Goal: Information Seeking & Learning: Learn about a topic

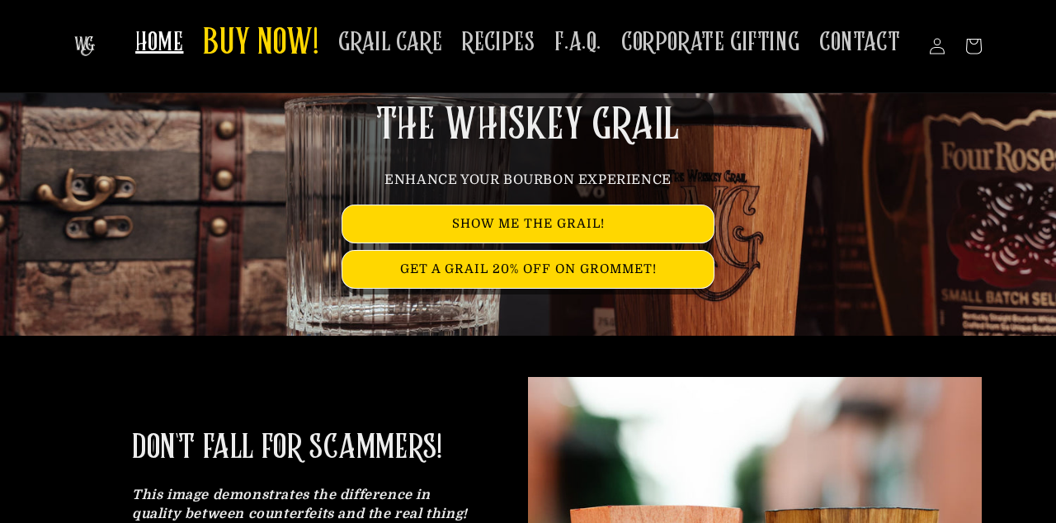
scroll to position [110, 0]
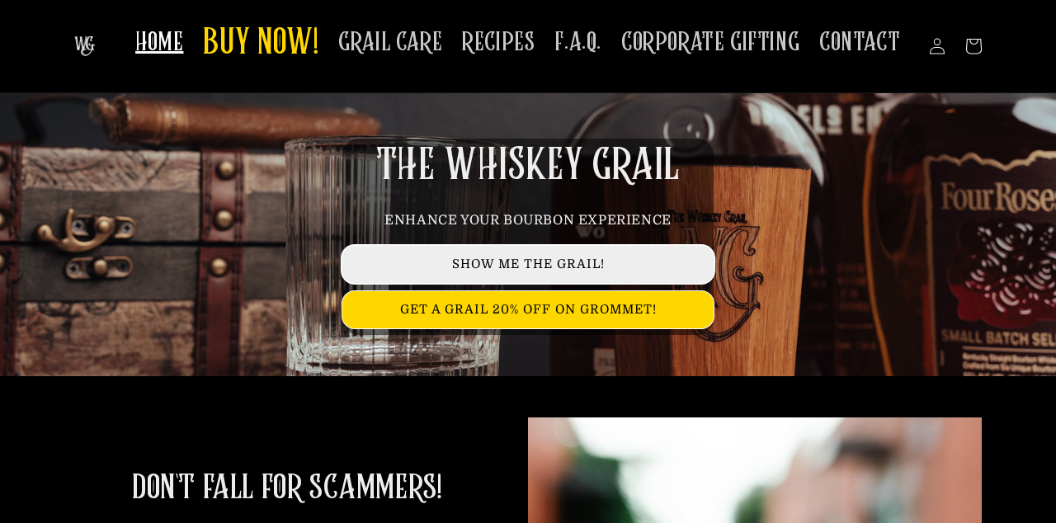
click at [600, 270] on link "SHOW ME THE GRAIL!" at bounding box center [527, 264] width 371 height 37
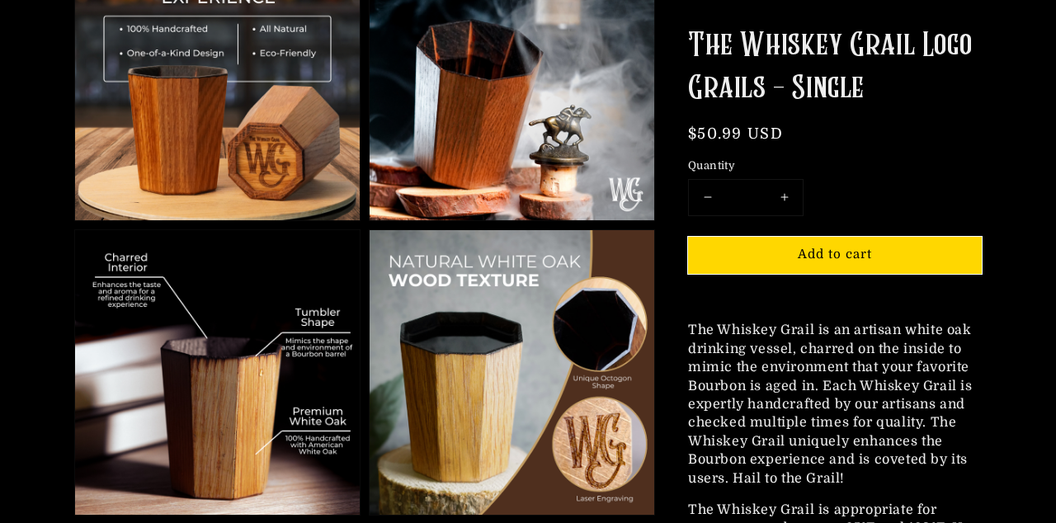
scroll to position [821, 0]
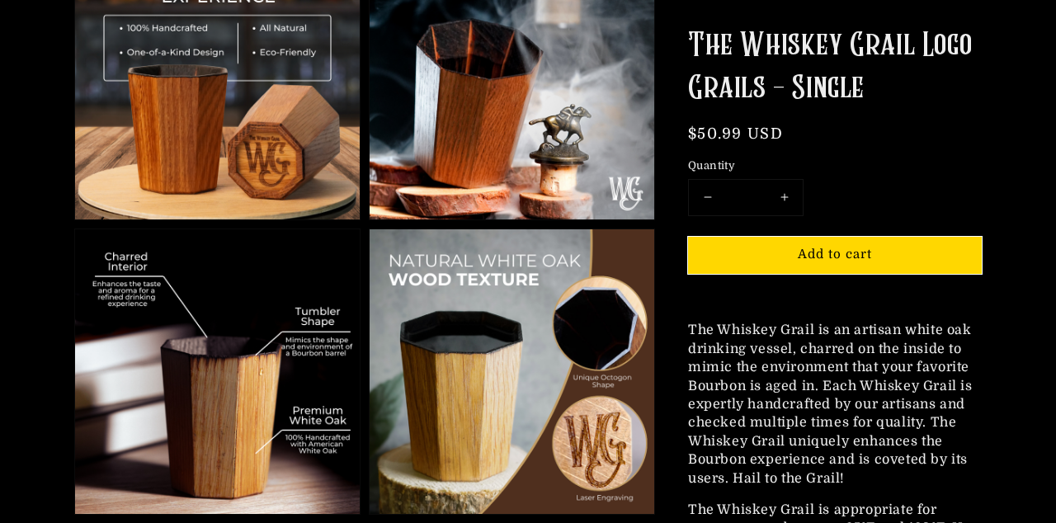
click at [459, 158] on img at bounding box center [512, 77] width 285 height 285
click at [474, 352] on img at bounding box center [512, 371] width 285 height 285
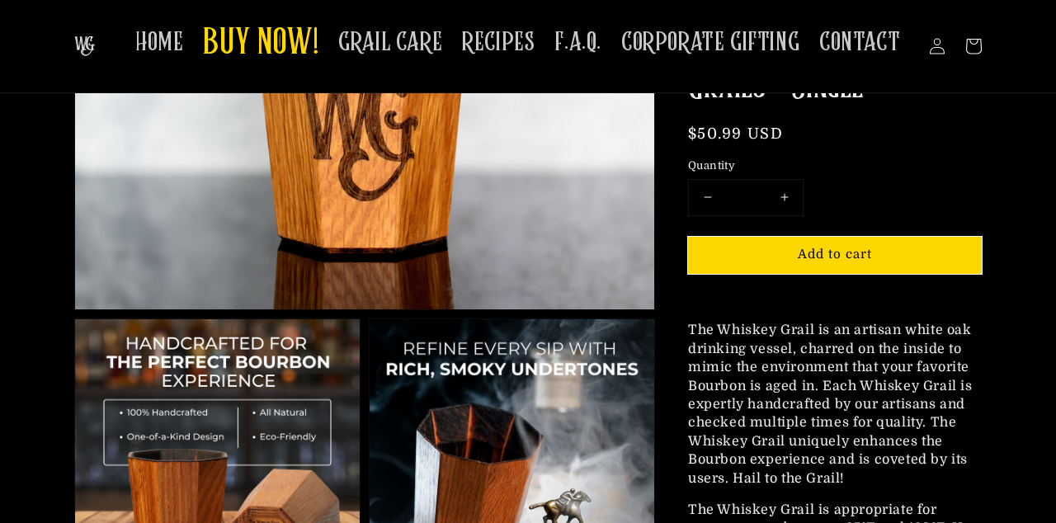
scroll to position [431, 0]
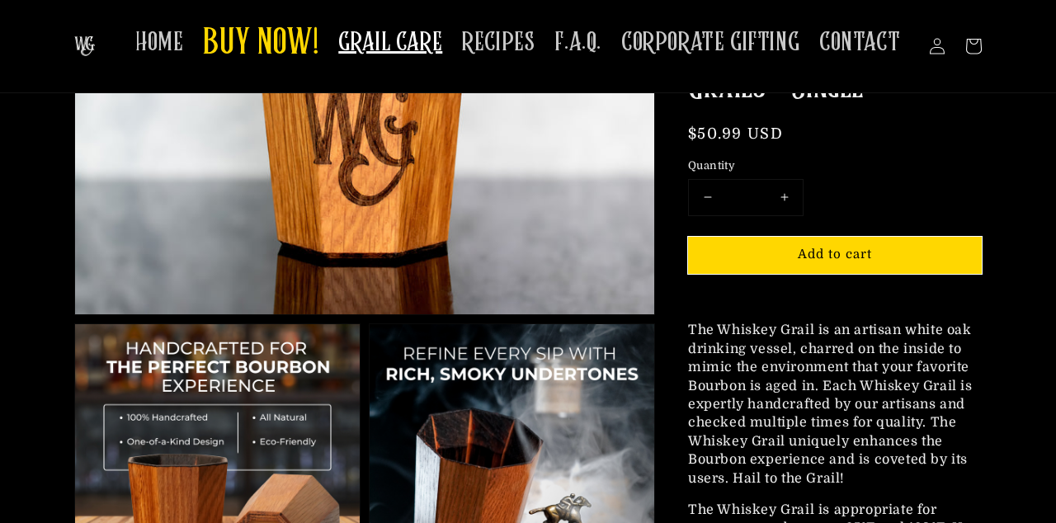
click at [411, 40] on span "GRAIL CARE" at bounding box center [390, 42] width 104 height 32
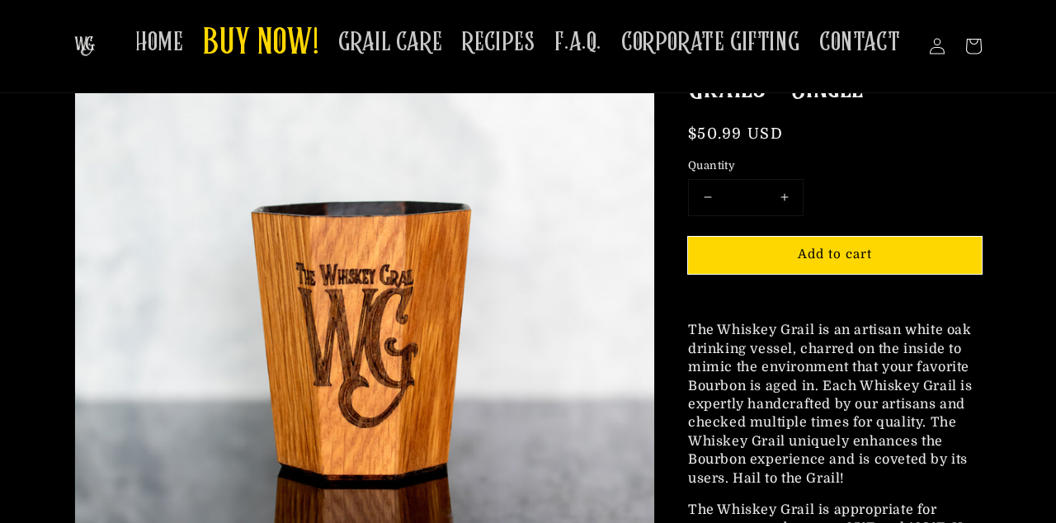
scroll to position [0, 0]
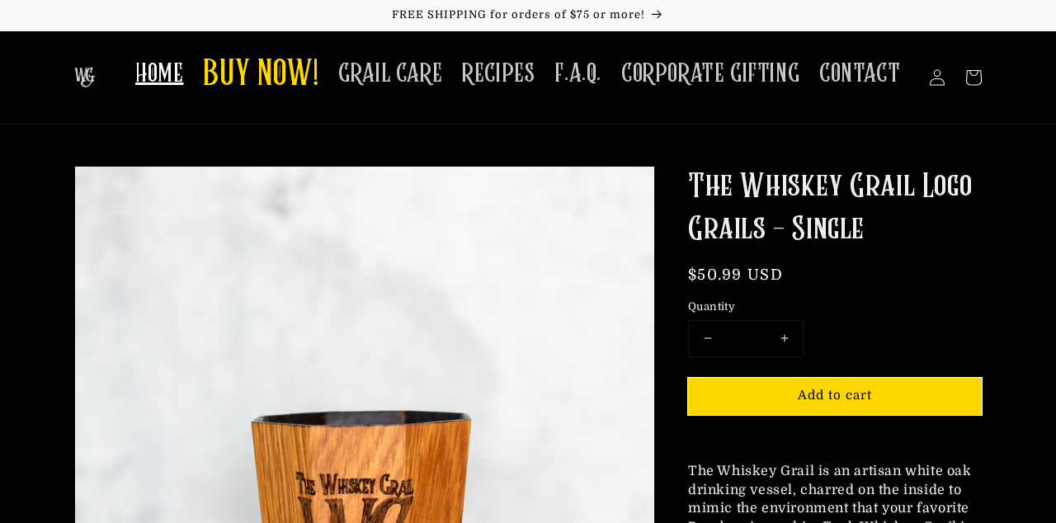
click at [158, 78] on span "HOME" at bounding box center [159, 74] width 48 height 32
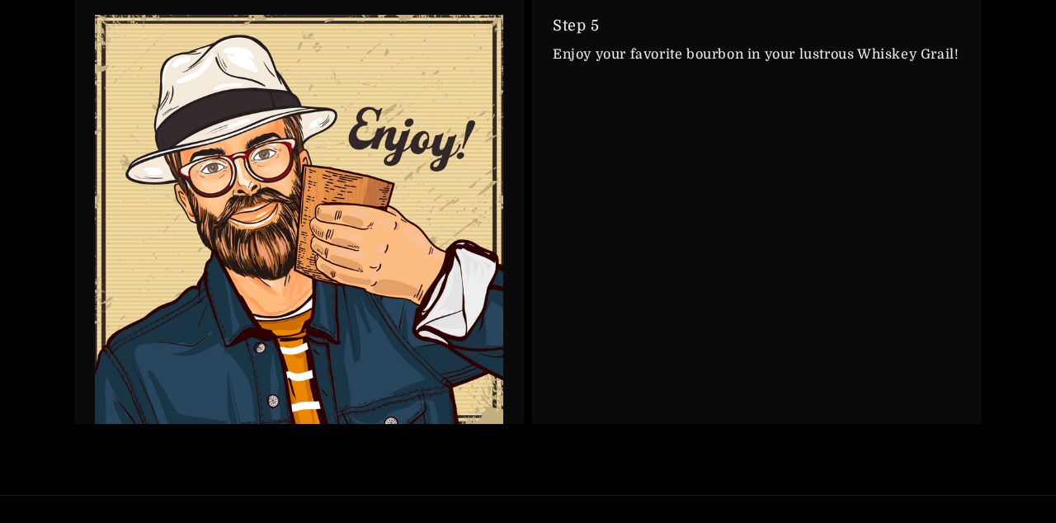
scroll to position [3849, 0]
